Goal: Information Seeking & Learning: Learn about a topic

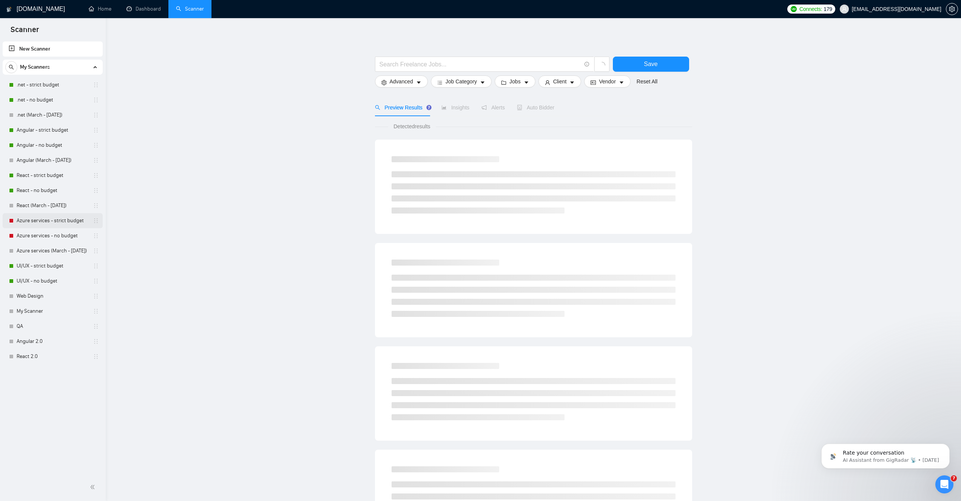
click at [47, 221] on link "Azure services - strict budget" at bounding box center [53, 220] width 72 height 15
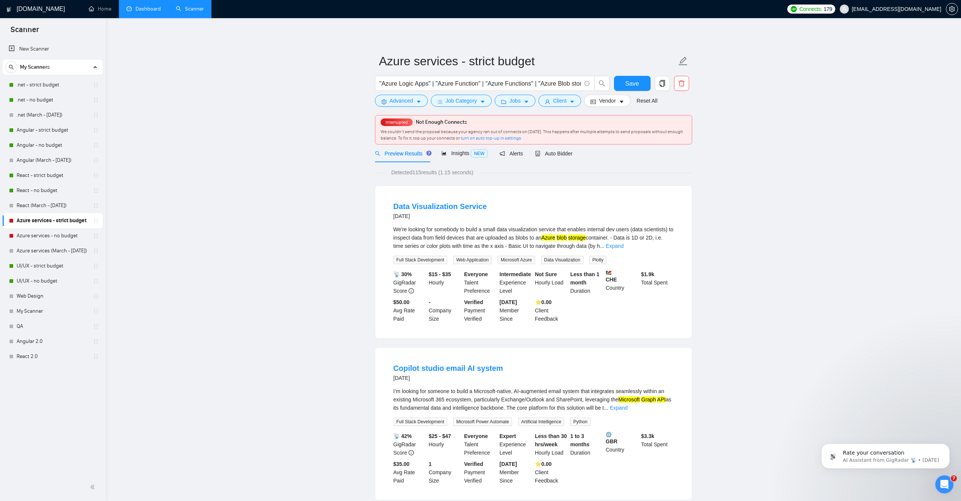
click at [156, 12] on link "Dashboard" at bounding box center [143, 9] width 34 height 6
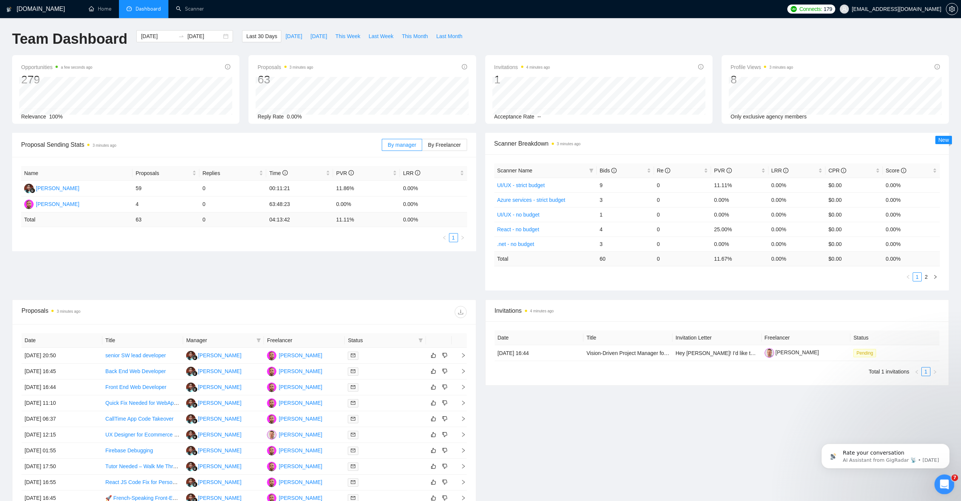
click at [938, 490] on div "Open Intercom Messenger" at bounding box center [943, 483] width 25 height 25
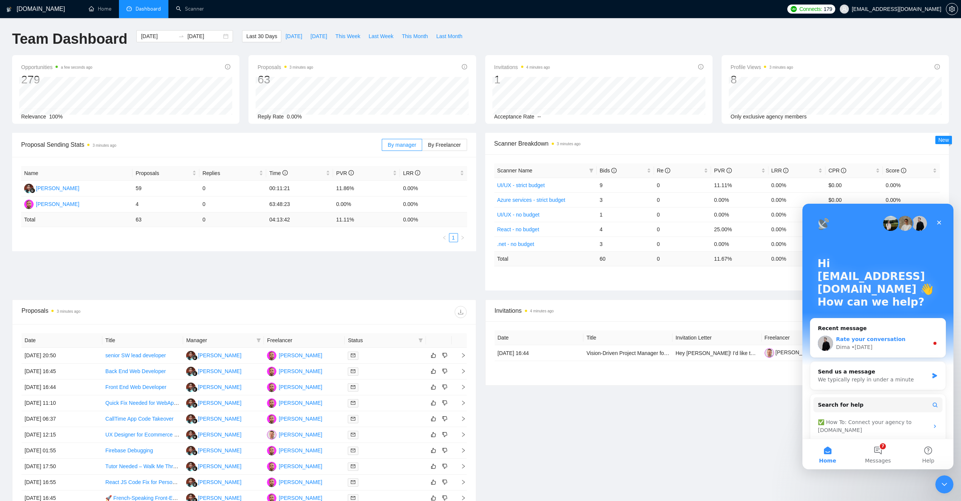
click at [885, 347] on div "Dima • [DATE]" at bounding box center [882, 348] width 93 height 8
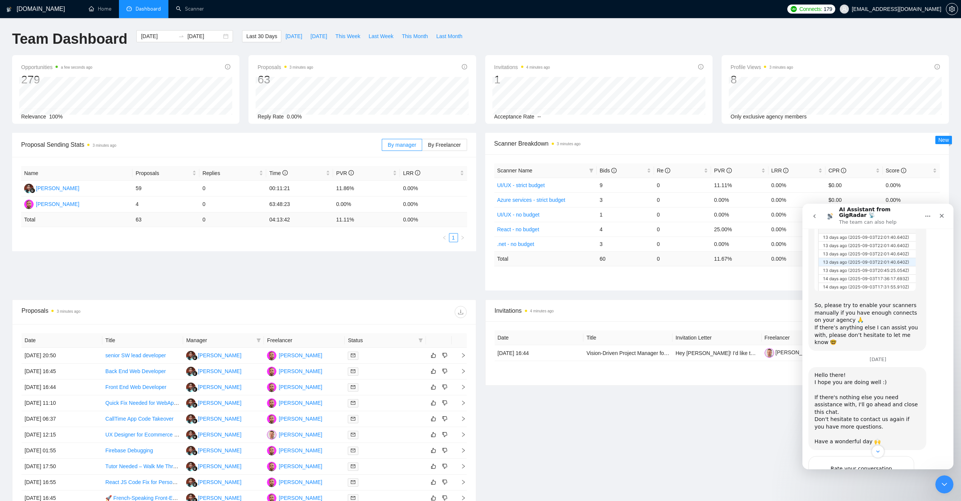
scroll to position [529, 0]
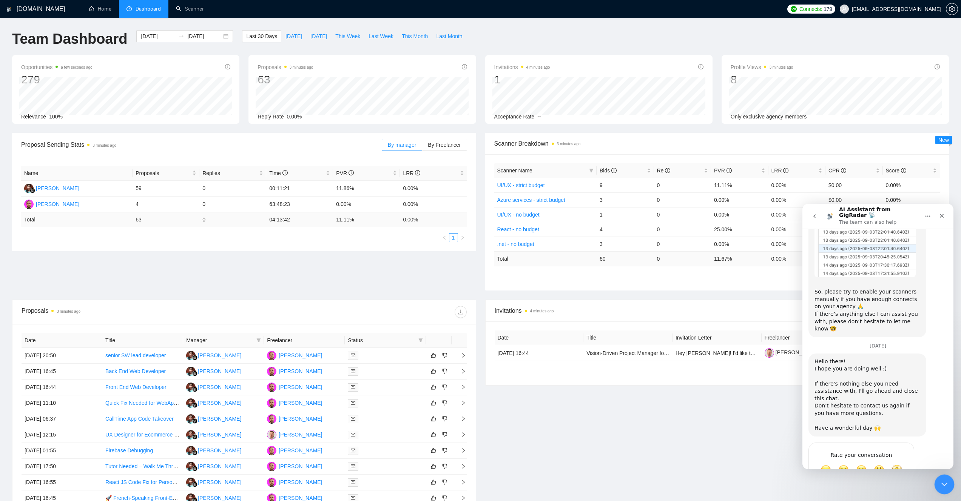
click at [939, 485] on icon "Close Intercom Messenger" at bounding box center [942, 483] width 9 height 9
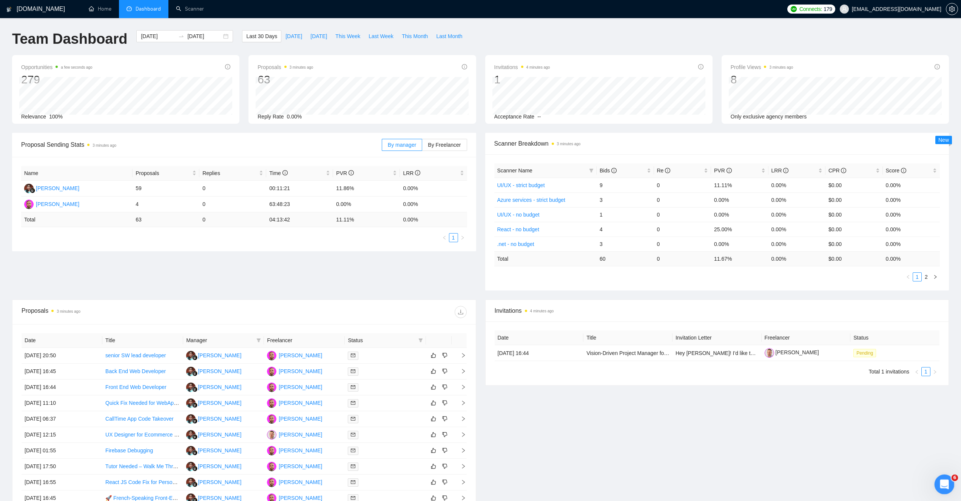
scroll to position [519, 0]
click at [938, 485] on icon "Open Intercom Messenger" at bounding box center [943, 484] width 12 height 12
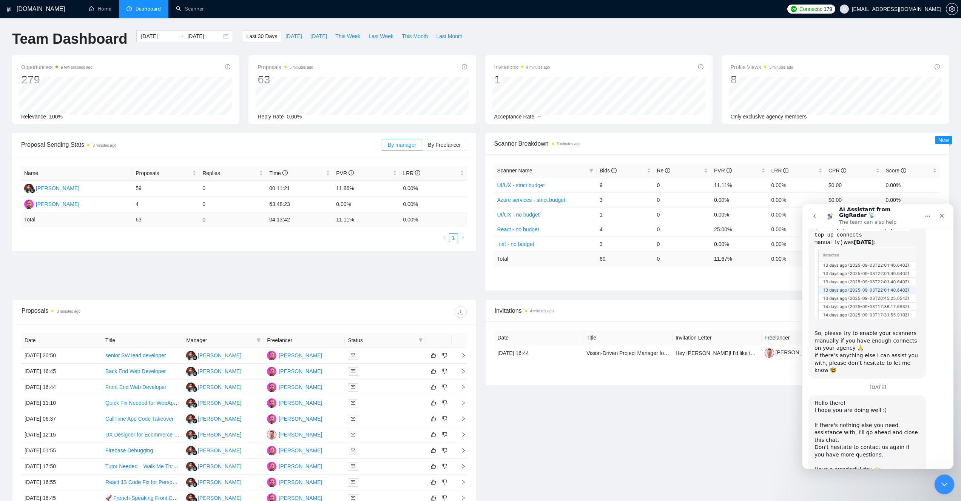
scroll to position [529, 0]
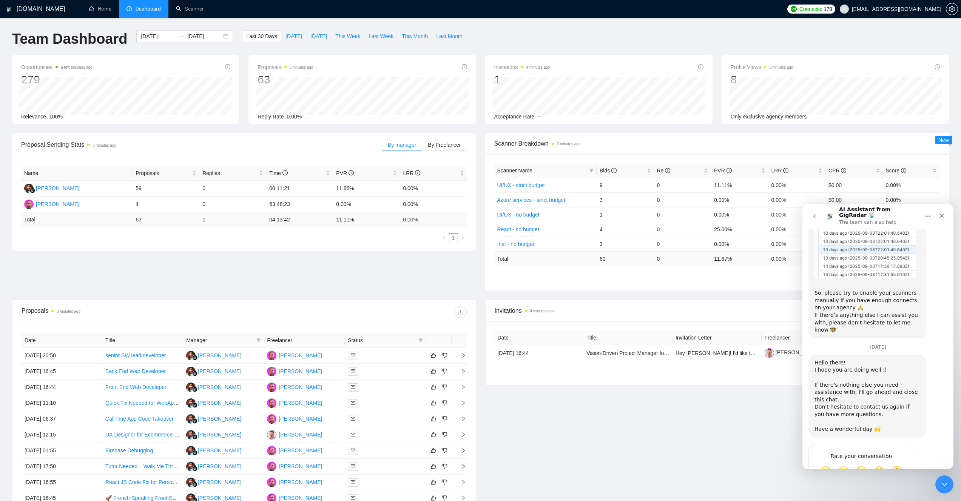
click at [814, 216] on icon "go back" at bounding box center [814, 216] width 6 height 6
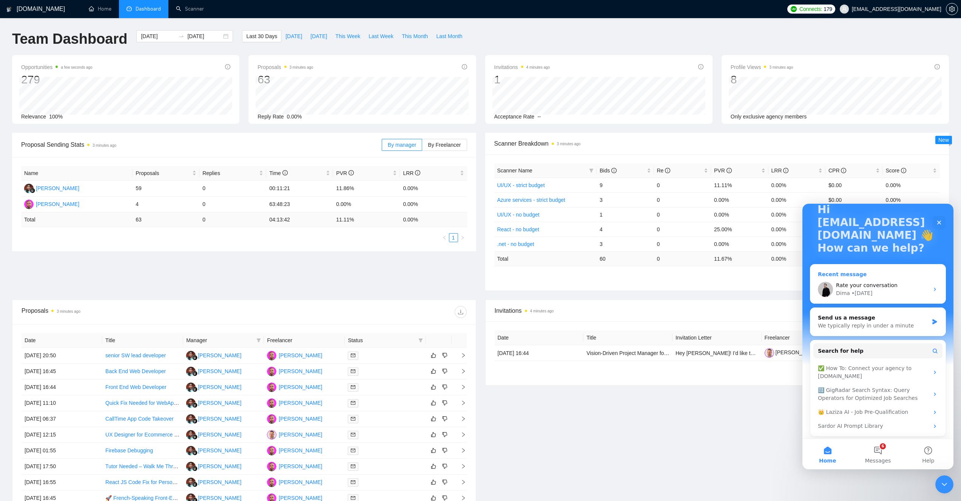
scroll to position [55, 0]
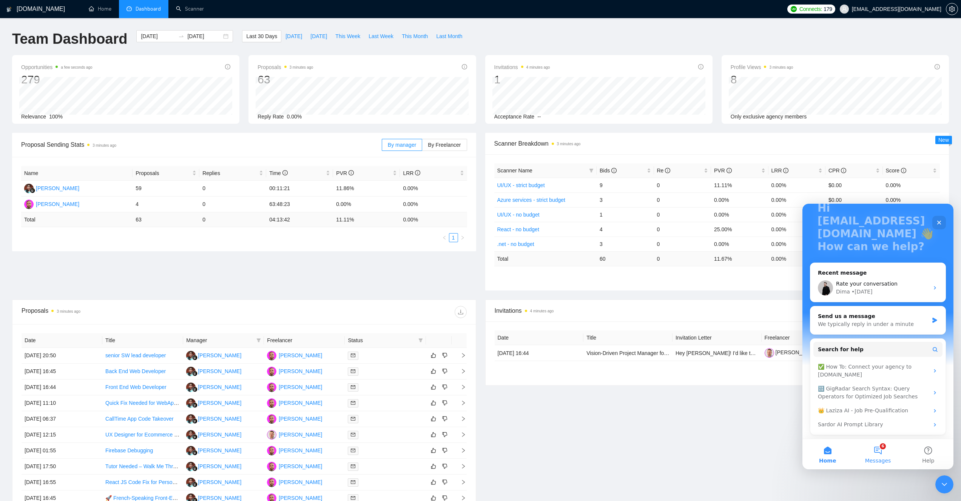
click at [882, 454] on button "6 Messages" at bounding box center [877, 454] width 50 height 30
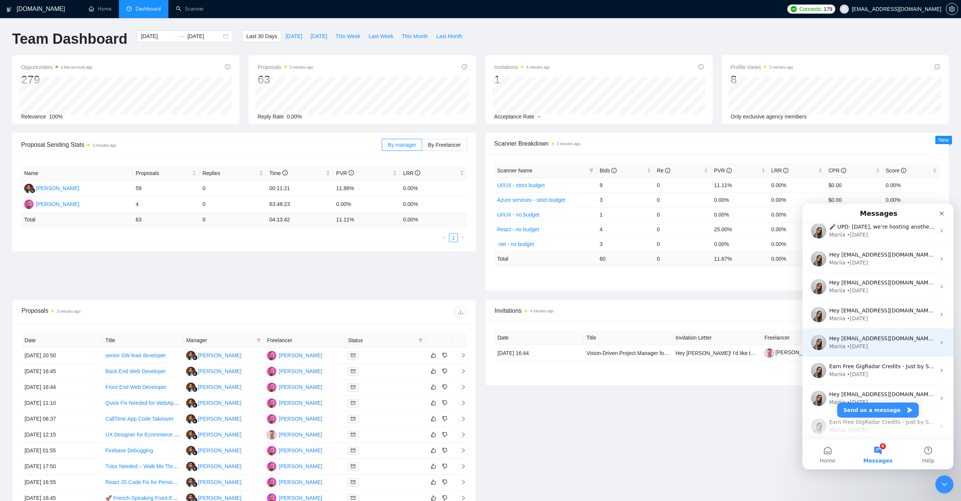
scroll to position [0, 0]
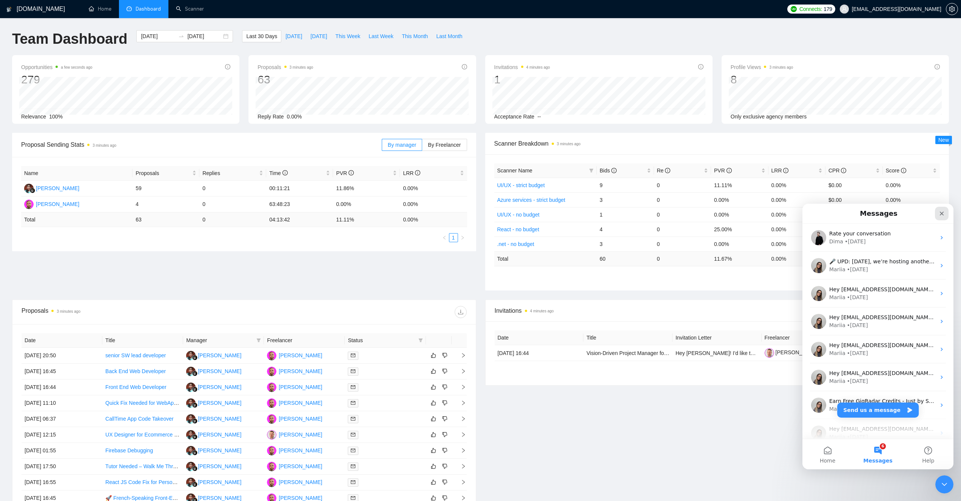
click at [941, 215] on icon "Close" at bounding box center [941, 214] width 6 height 6
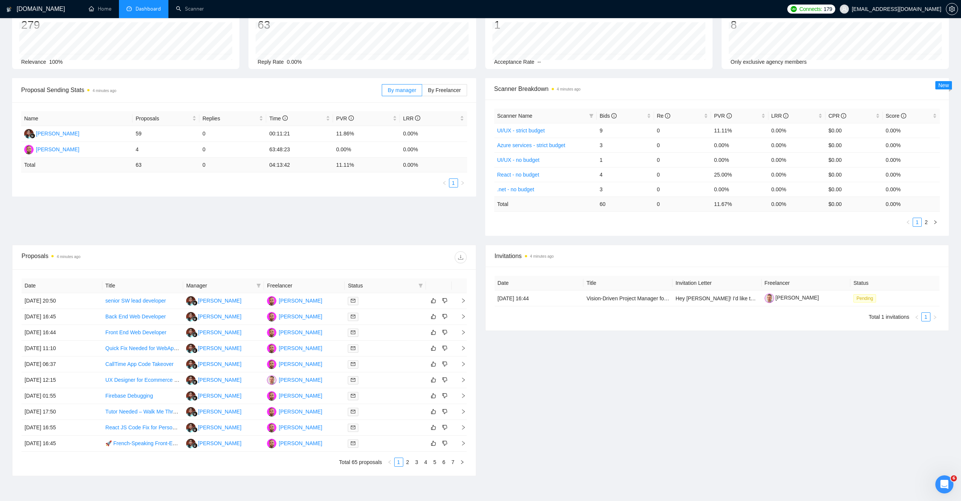
scroll to position [58, 0]
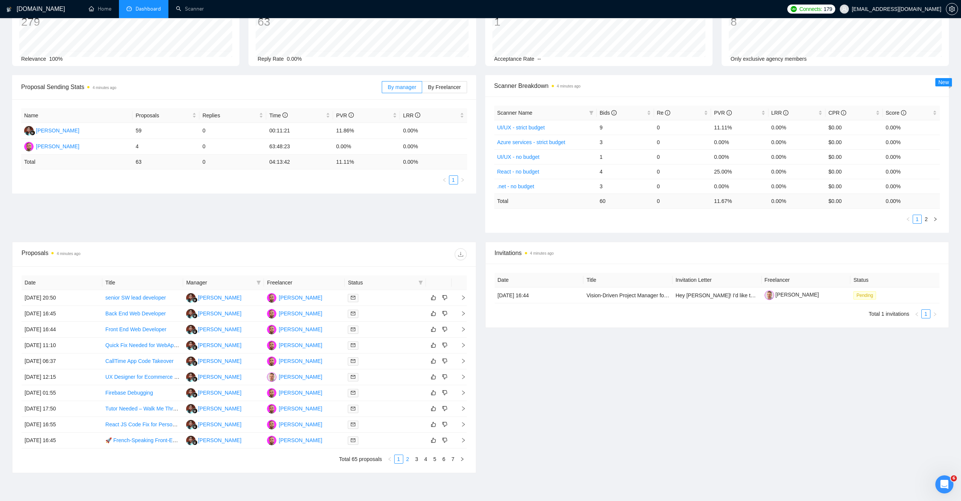
click at [406, 461] on link "2" at bounding box center [408, 459] width 8 height 8
click at [414, 459] on link "3" at bounding box center [417, 459] width 8 height 8
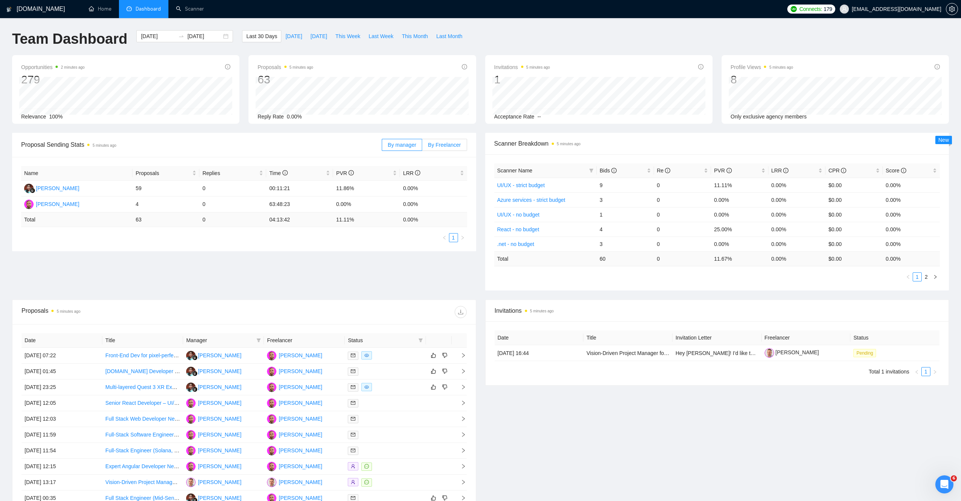
click at [445, 145] on span "By Freelancer" at bounding box center [444, 145] width 33 height 6
click at [422, 147] on input "By Freelancer" at bounding box center [422, 147] width 0 height 0
click at [413, 144] on span "By manager" at bounding box center [402, 145] width 28 height 6
click at [382, 147] on input "By manager" at bounding box center [382, 147] width 0 height 0
click at [150, 34] on input "[DATE]" at bounding box center [158, 36] width 34 height 8
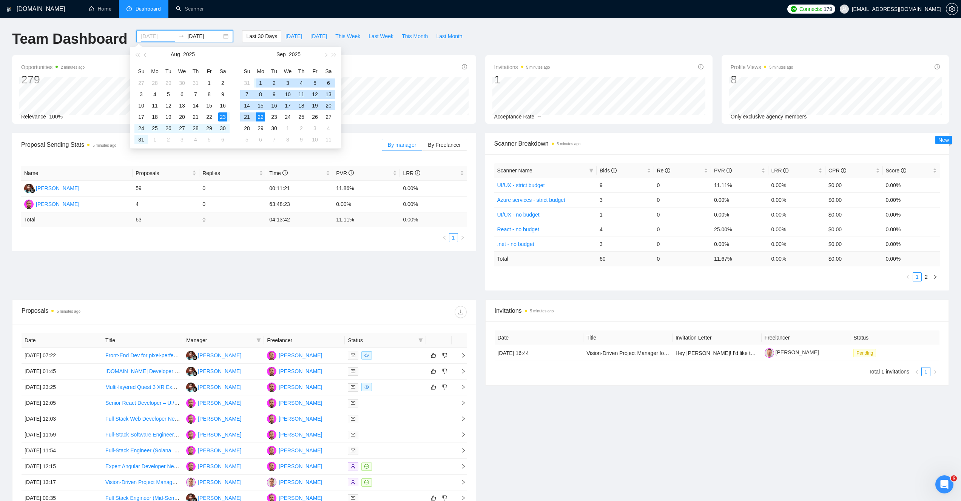
type input "[DATE]"
click at [262, 82] on div "1" at bounding box center [260, 83] width 9 height 9
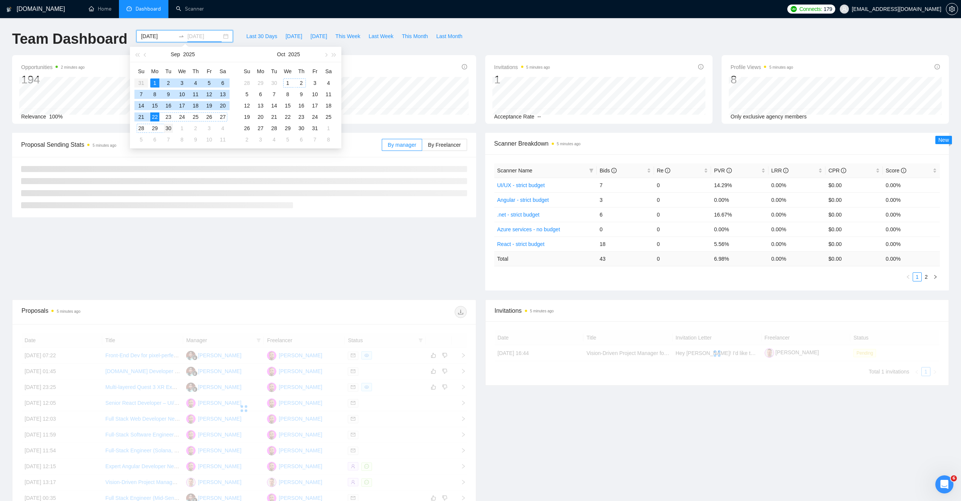
type input "[DATE]"
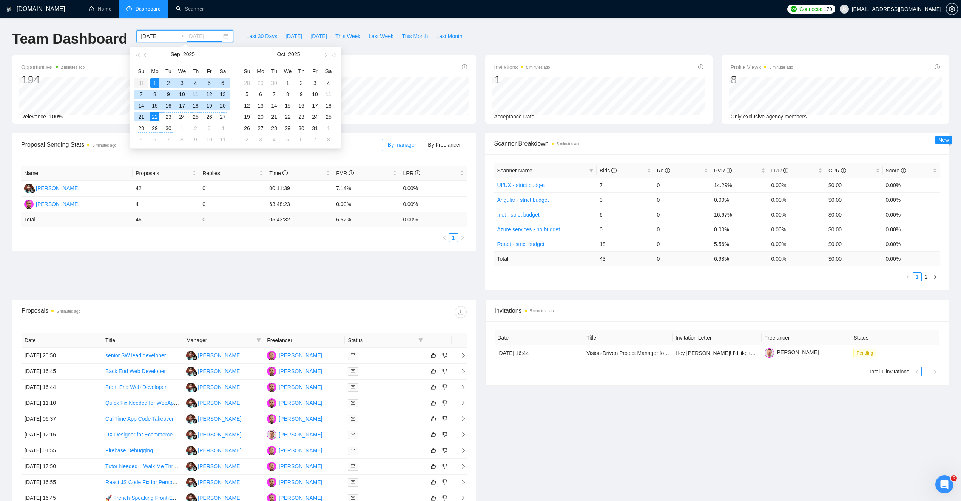
click at [167, 131] on div "30" at bounding box center [168, 128] width 9 height 9
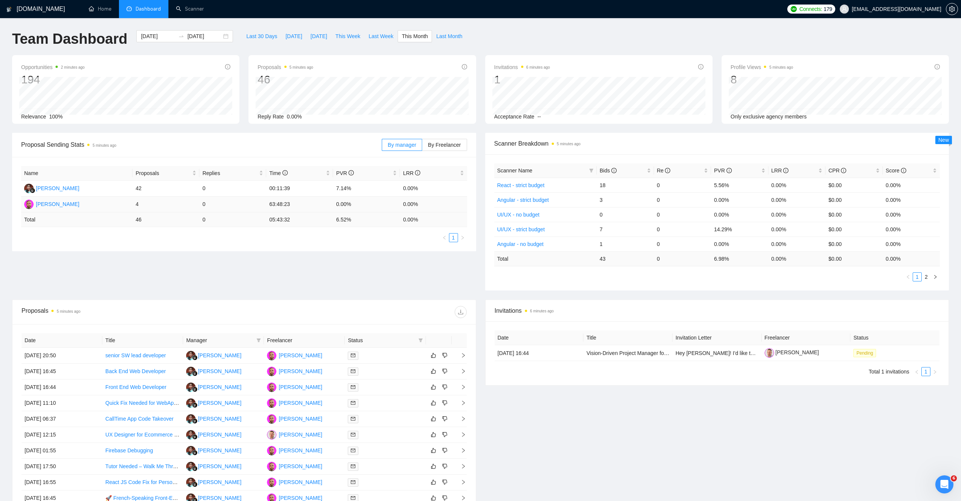
click at [286, 205] on td "63:48:23" at bounding box center [299, 205] width 67 height 16
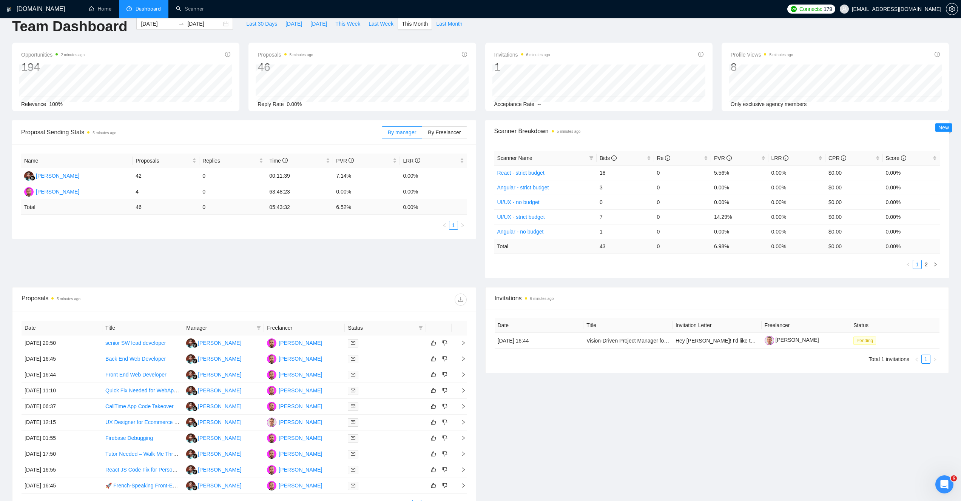
scroll to position [97, 0]
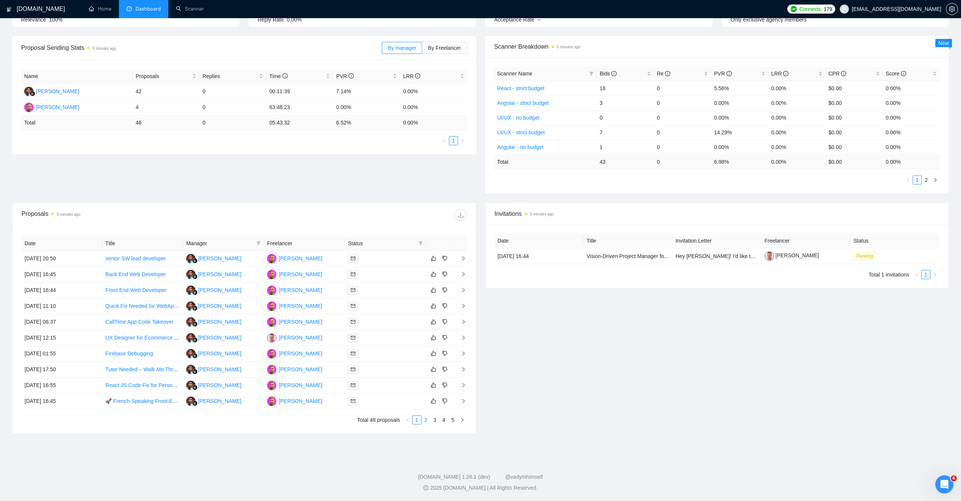
click at [426, 423] on link "2" at bounding box center [426, 420] width 8 height 8
click at [435, 423] on link "3" at bounding box center [435, 420] width 8 height 8
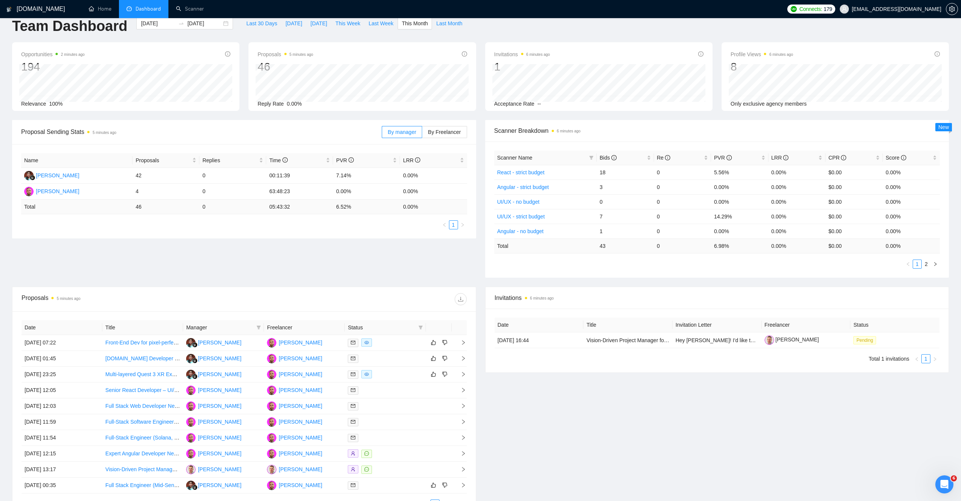
scroll to position [2, 0]
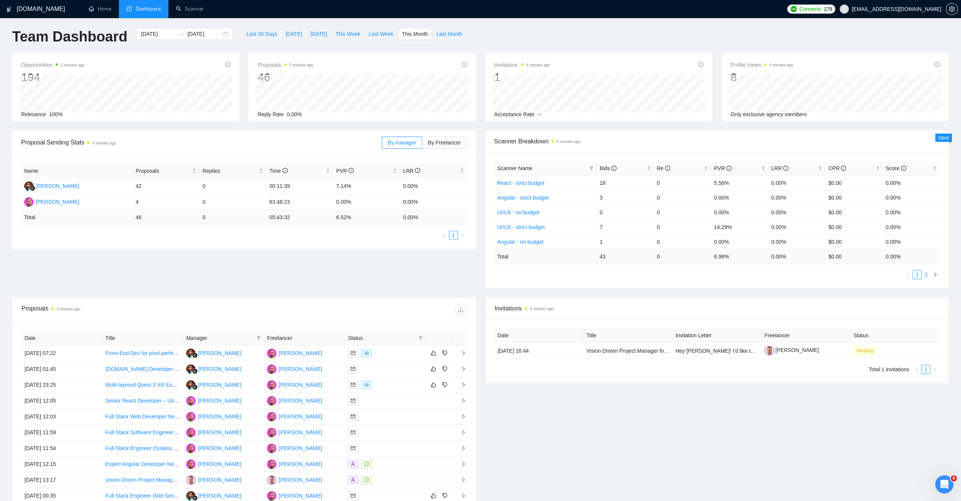
click at [926, 270] on li "2" at bounding box center [926, 274] width 9 height 9
click at [914, 276] on link "1" at bounding box center [917, 275] width 8 height 8
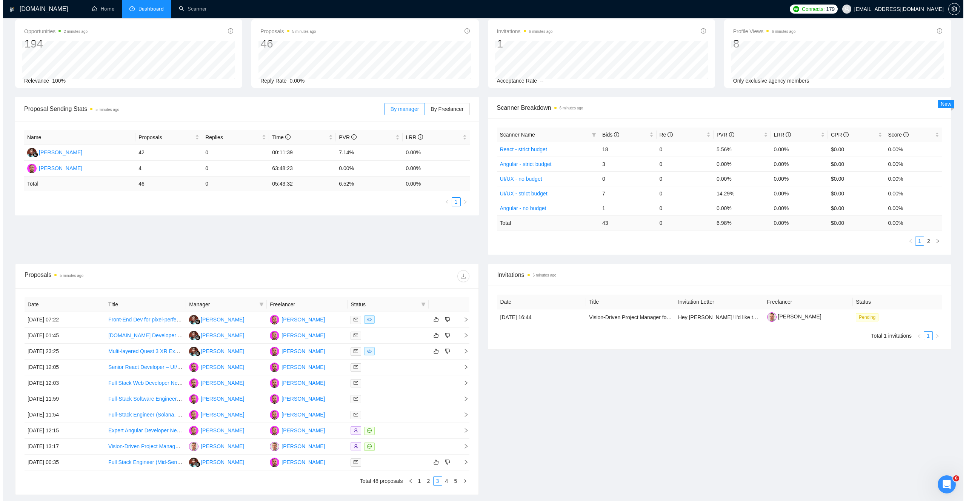
scroll to position [97, 0]
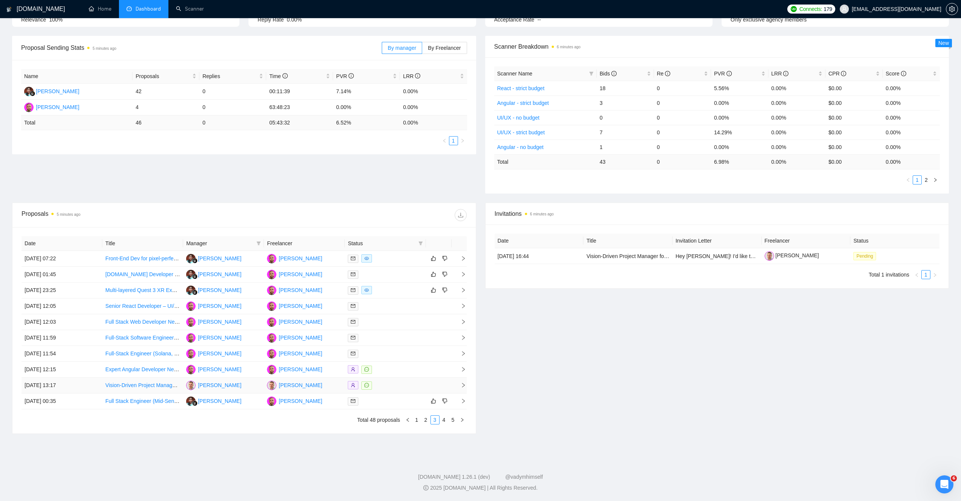
click at [390, 387] on div at bounding box center [385, 385] width 75 height 9
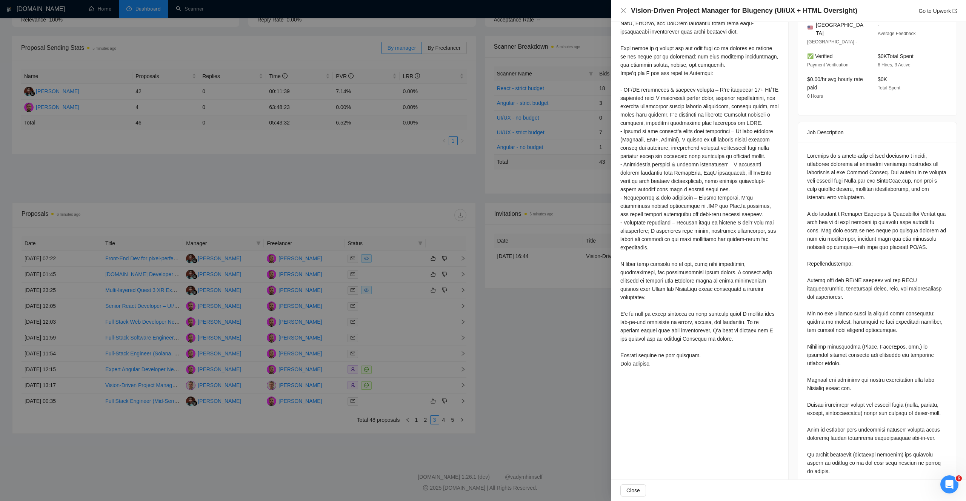
scroll to position [23, 0]
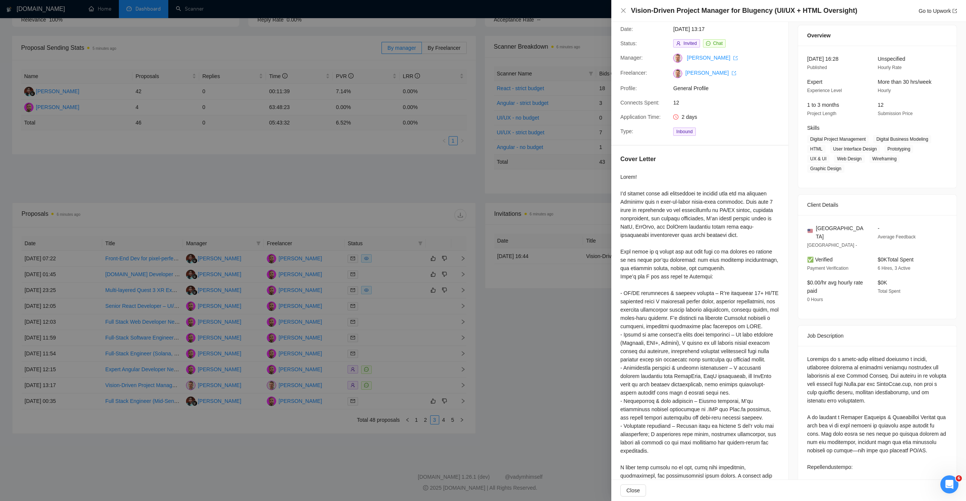
click at [563, 383] on div at bounding box center [483, 250] width 966 height 501
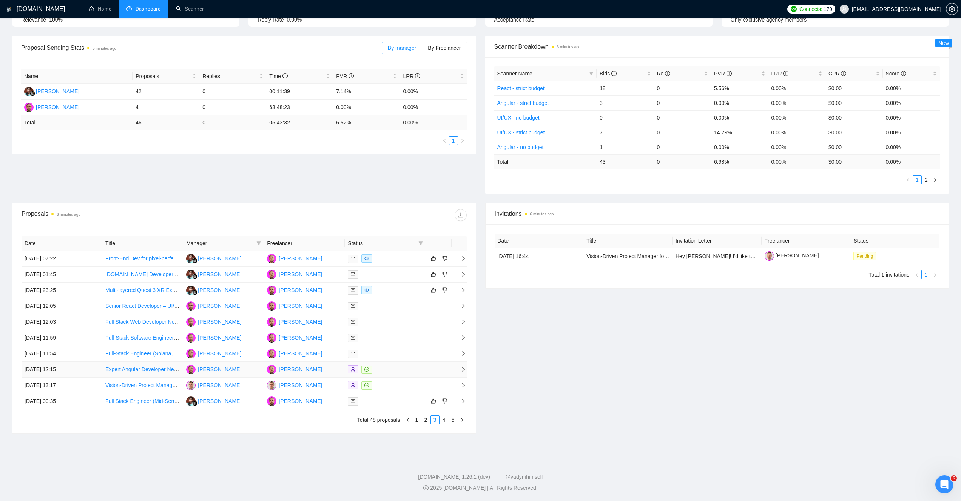
click at [391, 368] on div at bounding box center [385, 369] width 75 height 9
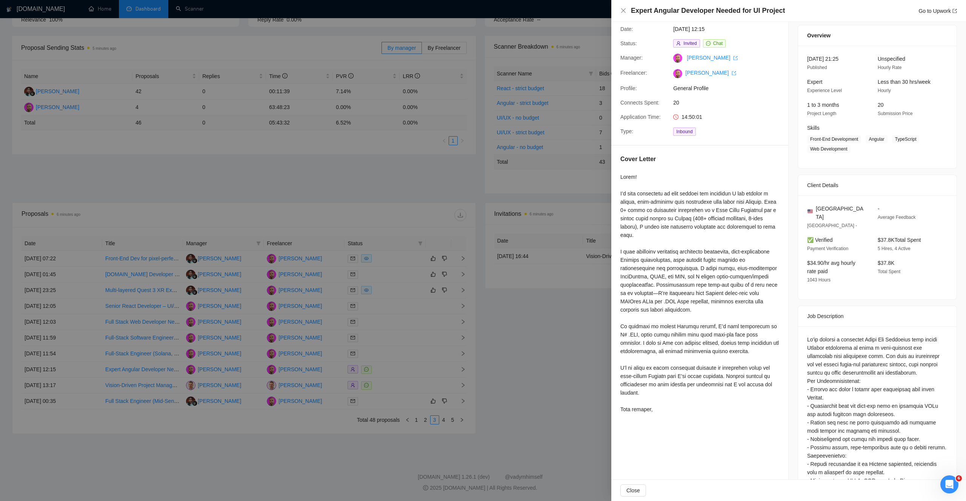
click at [472, 390] on div at bounding box center [483, 250] width 966 height 501
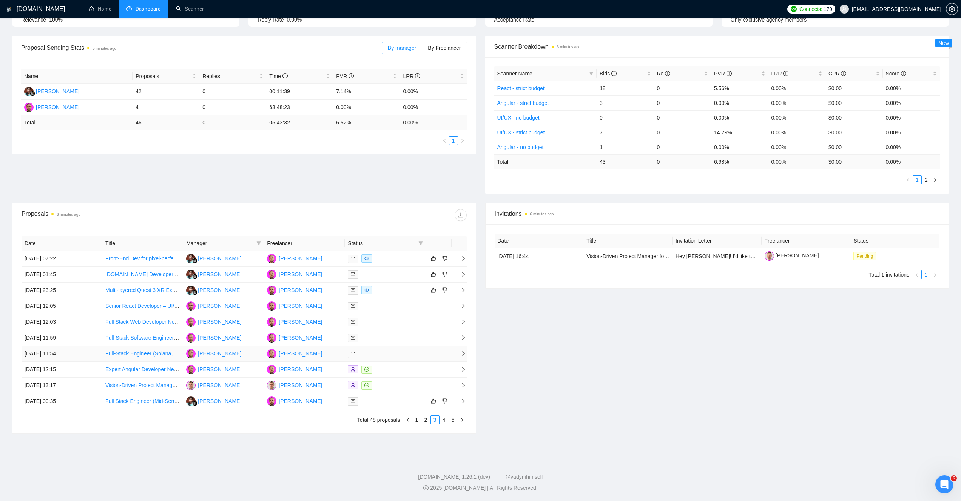
click at [381, 358] on div at bounding box center [385, 354] width 75 height 9
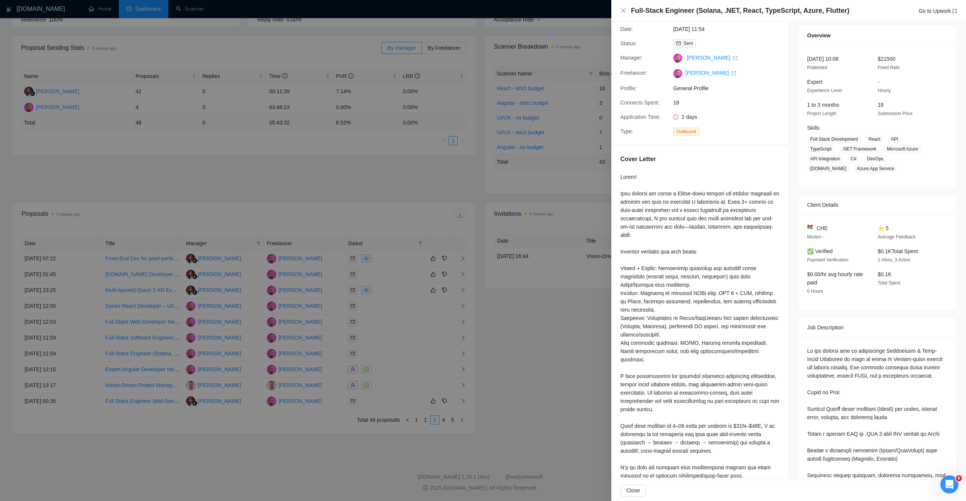
click at [394, 349] on div at bounding box center [483, 250] width 966 height 501
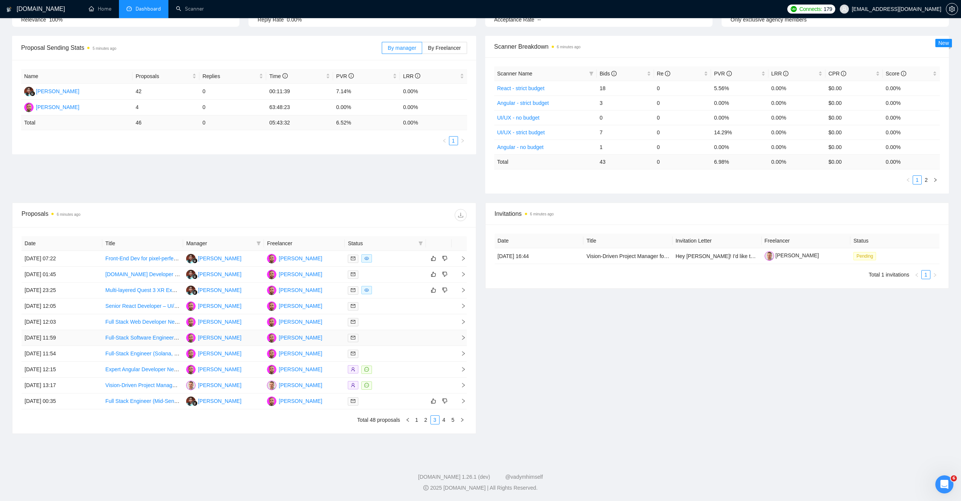
click at [394, 339] on div at bounding box center [385, 338] width 75 height 9
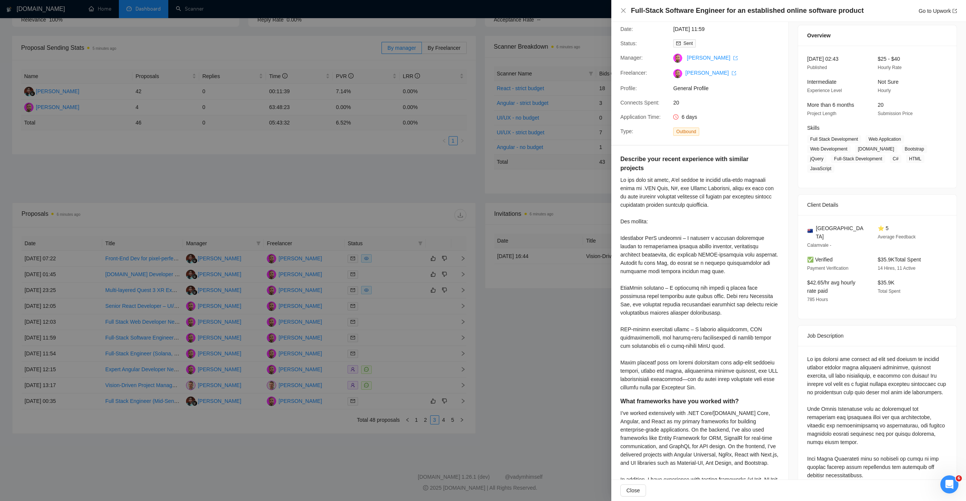
click at [394, 339] on div at bounding box center [483, 250] width 966 height 501
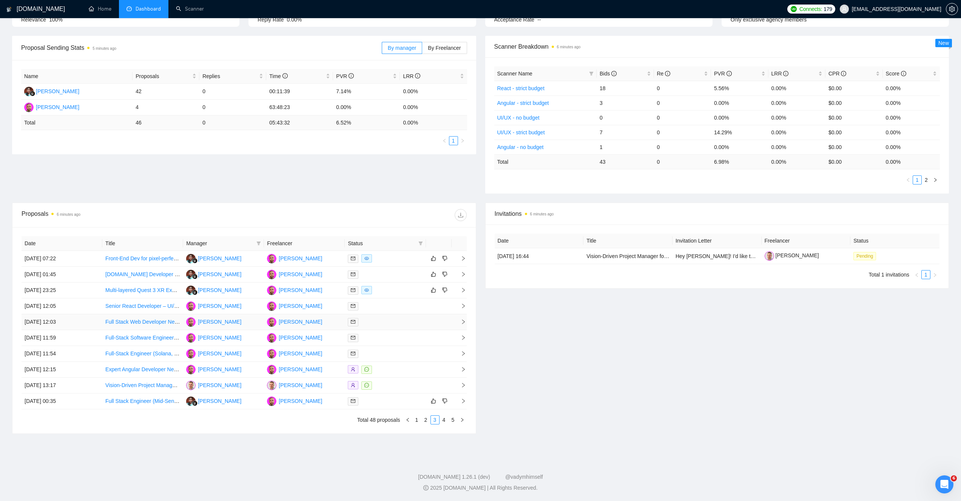
click at [396, 322] on div at bounding box center [385, 322] width 75 height 9
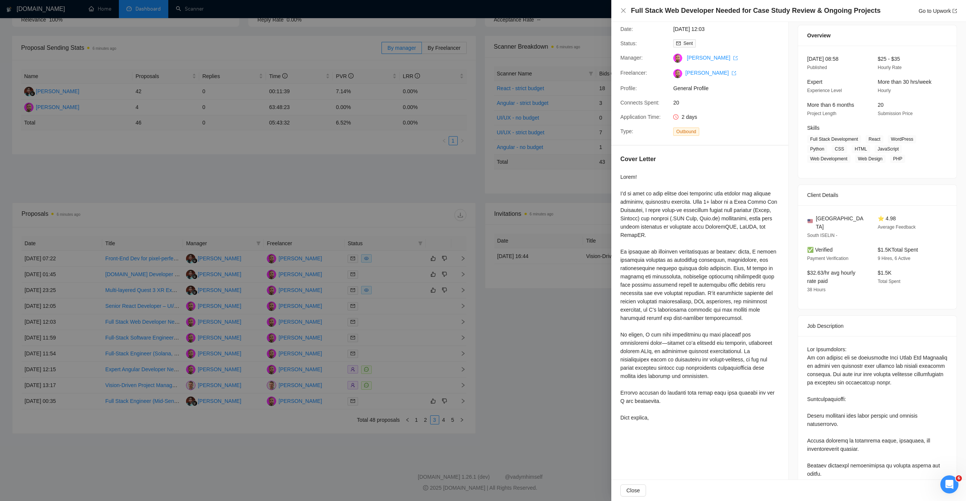
click at [394, 321] on div at bounding box center [483, 250] width 966 height 501
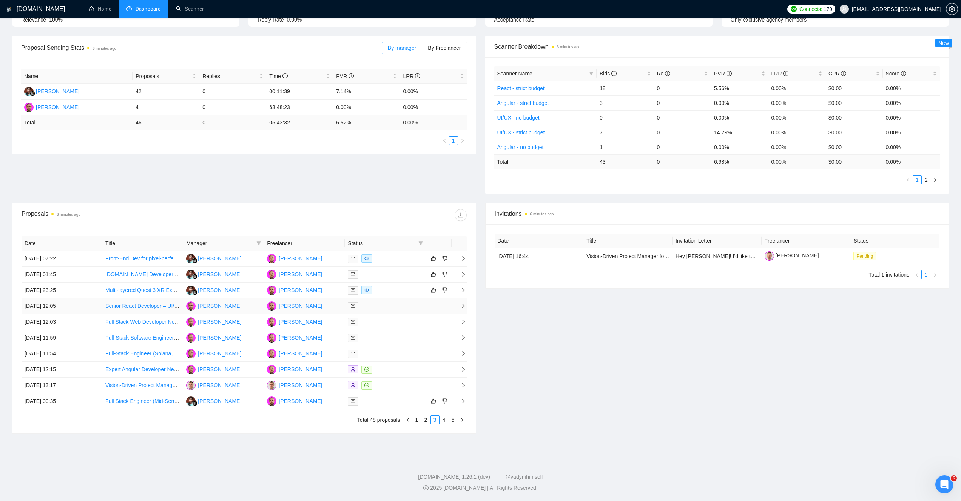
click at [396, 309] on div at bounding box center [385, 306] width 75 height 9
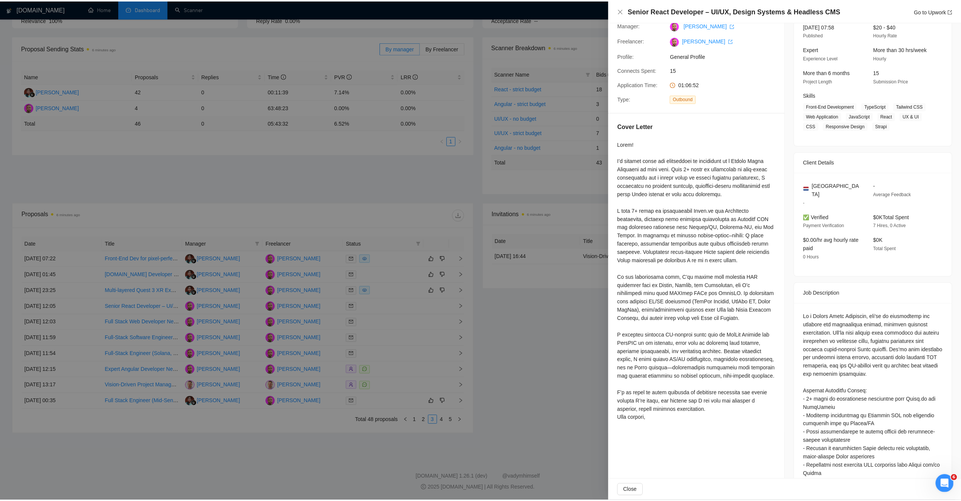
scroll to position [54, 0]
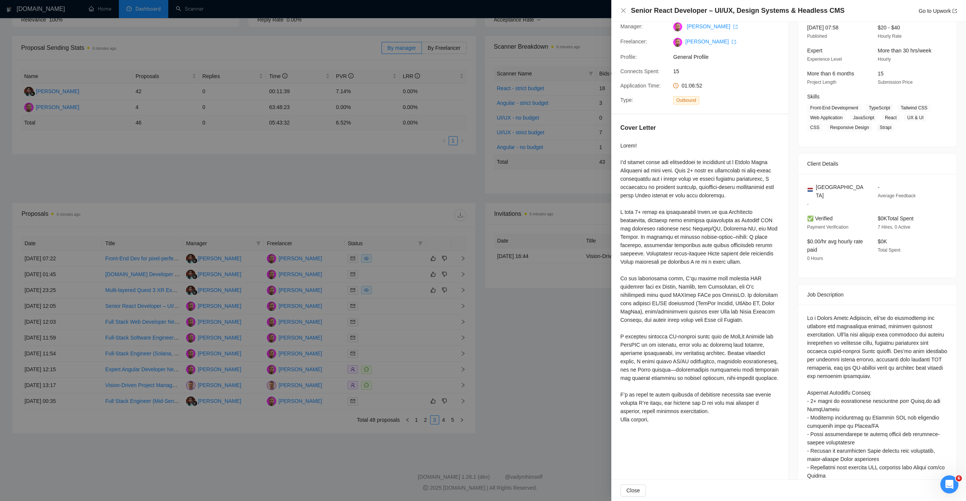
click at [553, 350] on div at bounding box center [483, 250] width 966 height 501
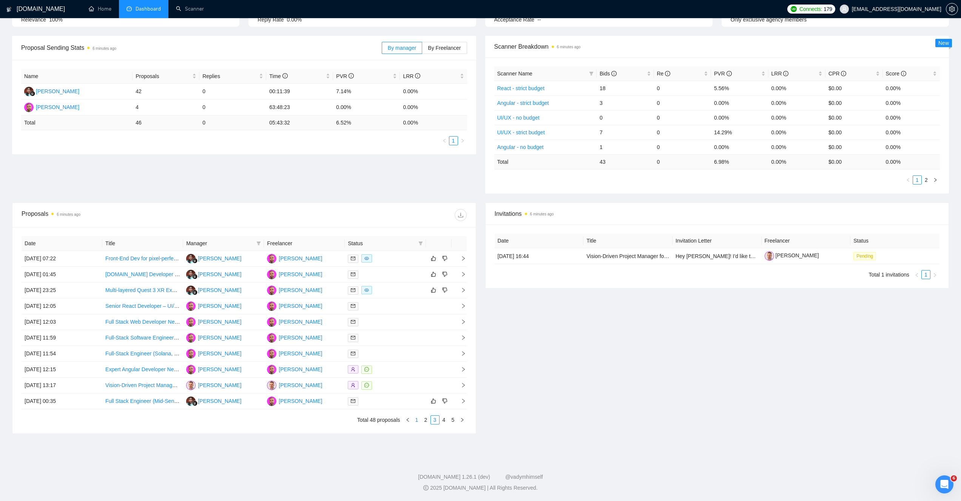
click at [417, 419] on link "1" at bounding box center [417, 420] width 8 height 8
click at [387, 303] on div at bounding box center [385, 306] width 75 height 9
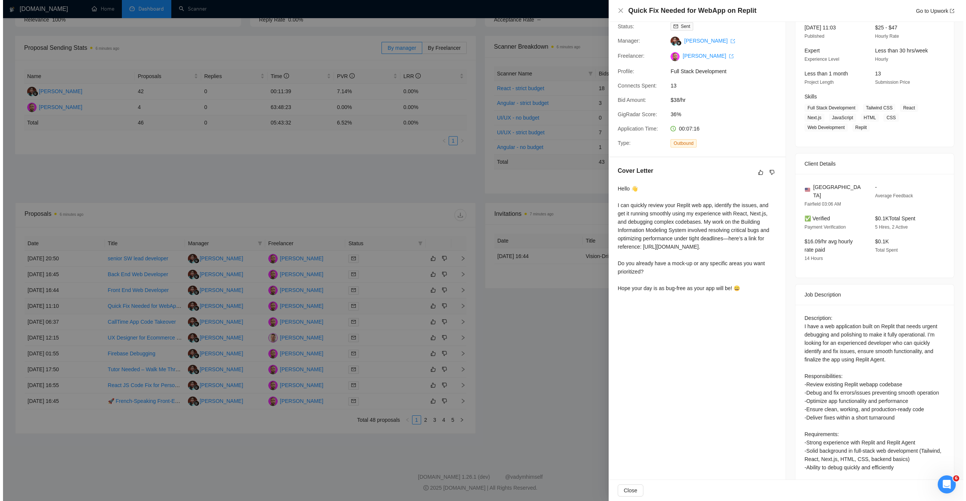
scroll to position [51, 0]
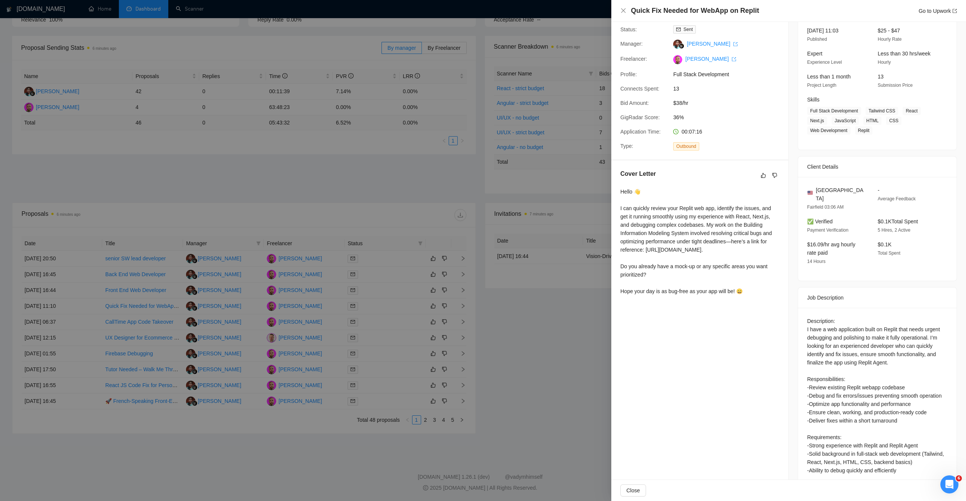
click at [385, 324] on div at bounding box center [483, 250] width 966 height 501
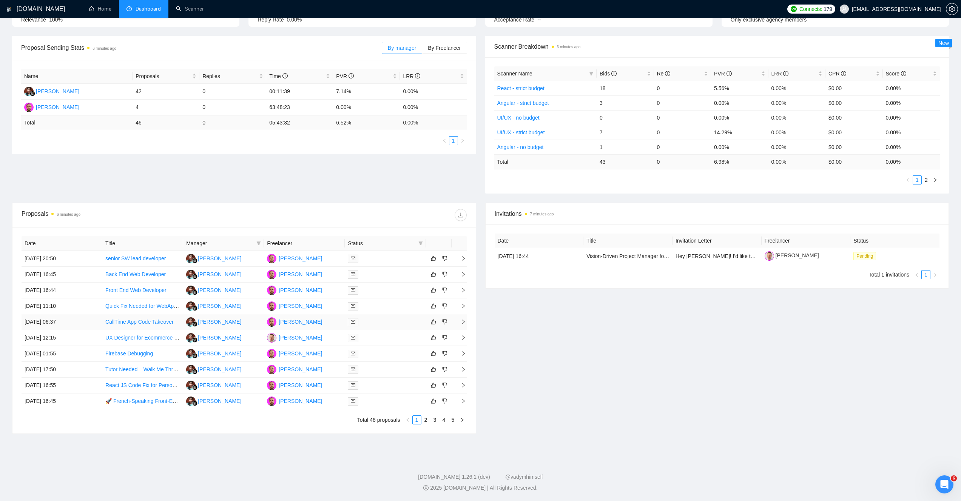
click at [377, 325] on div at bounding box center [385, 322] width 75 height 9
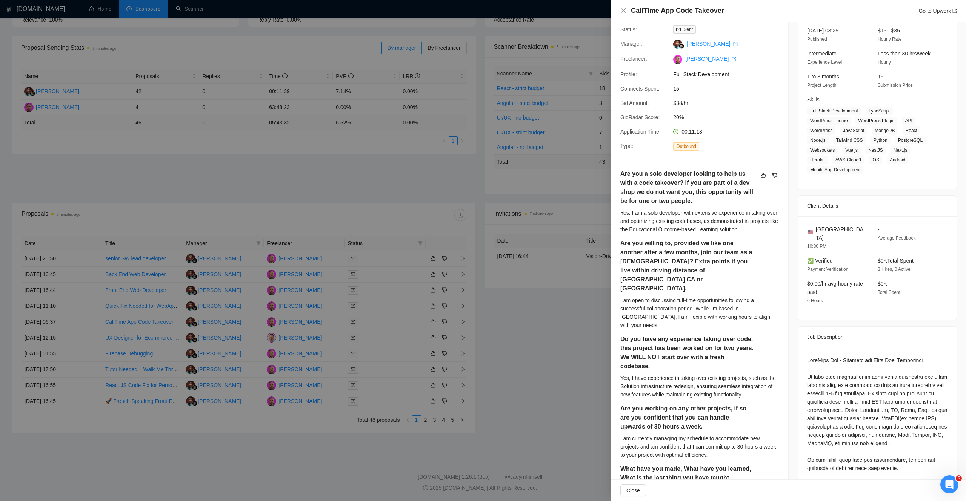
click at [380, 337] on div at bounding box center [483, 250] width 966 height 501
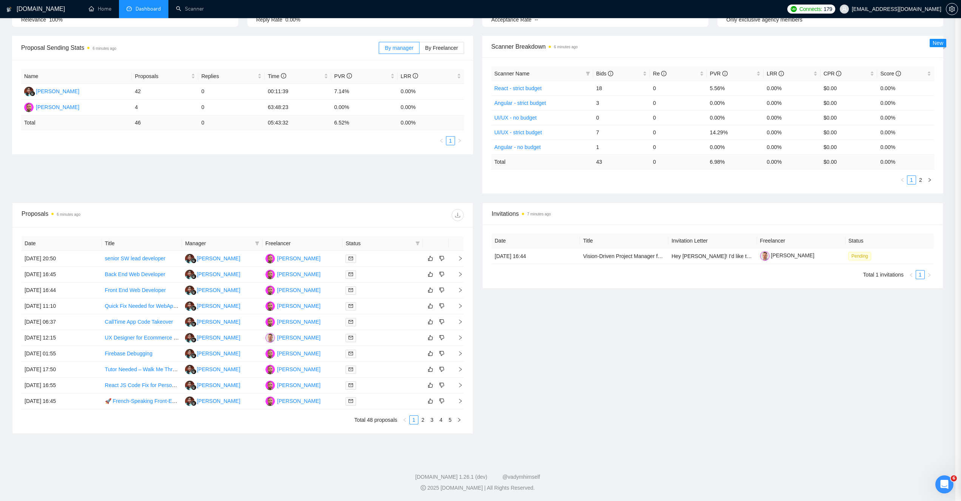
click at [378, 339] on div at bounding box center [382, 338] width 74 height 9
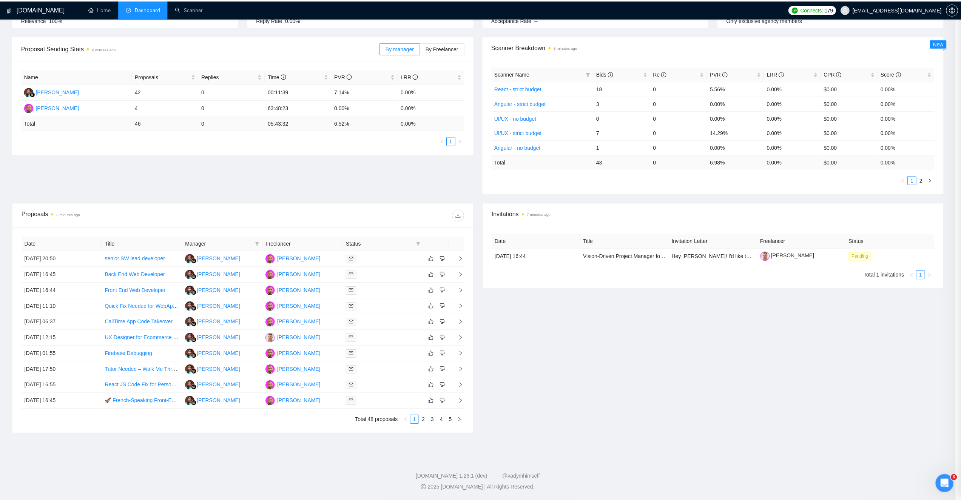
scroll to position [0, 0]
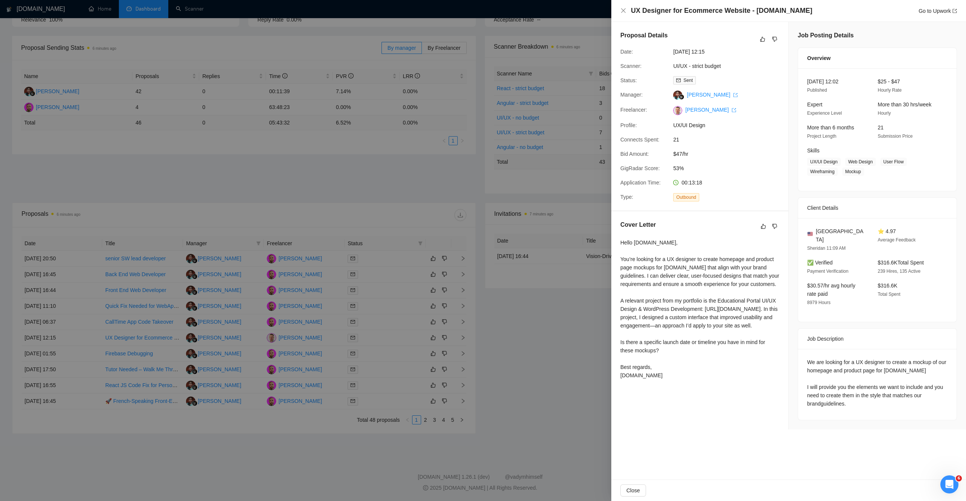
click at [378, 339] on div at bounding box center [483, 250] width 966 height 501
